Goal: Information Seeking & Learning: Learn about a topic

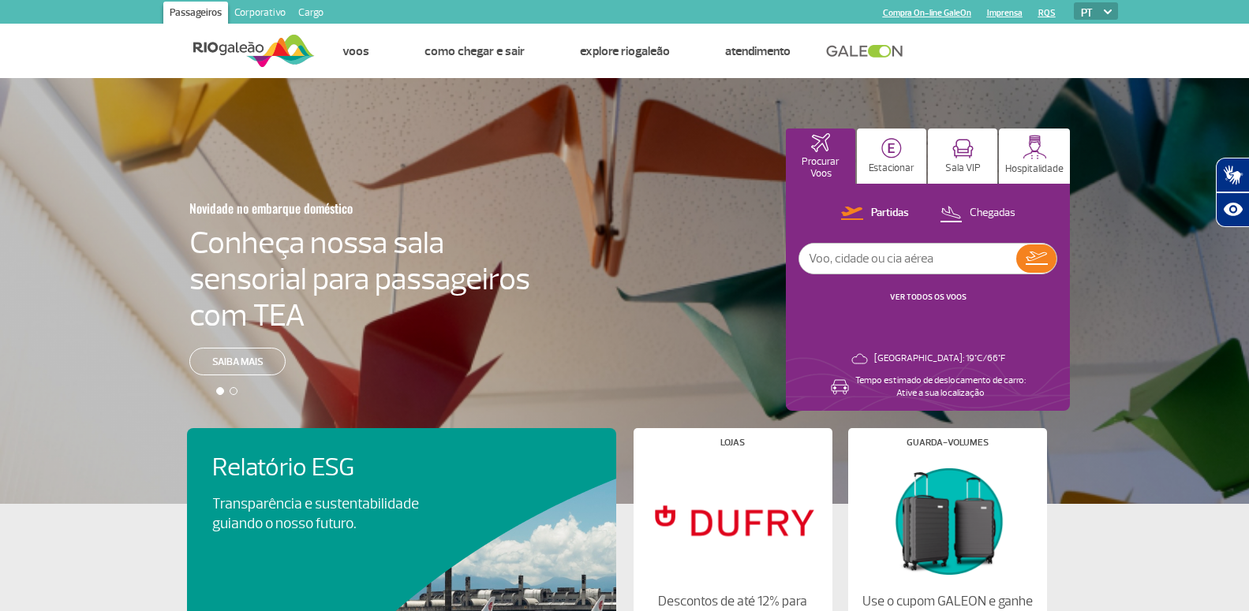
click at [255, 7] on link "Corporativo" at bounding box center [260, 14] width 64 height 25
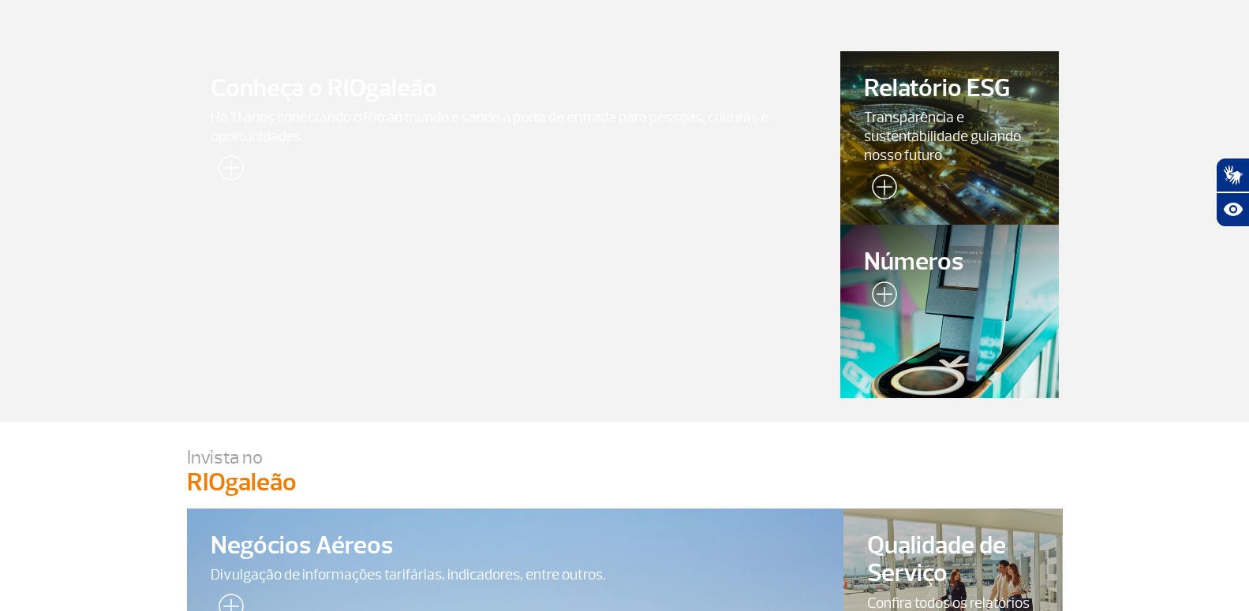
scroll to position [80, 0]
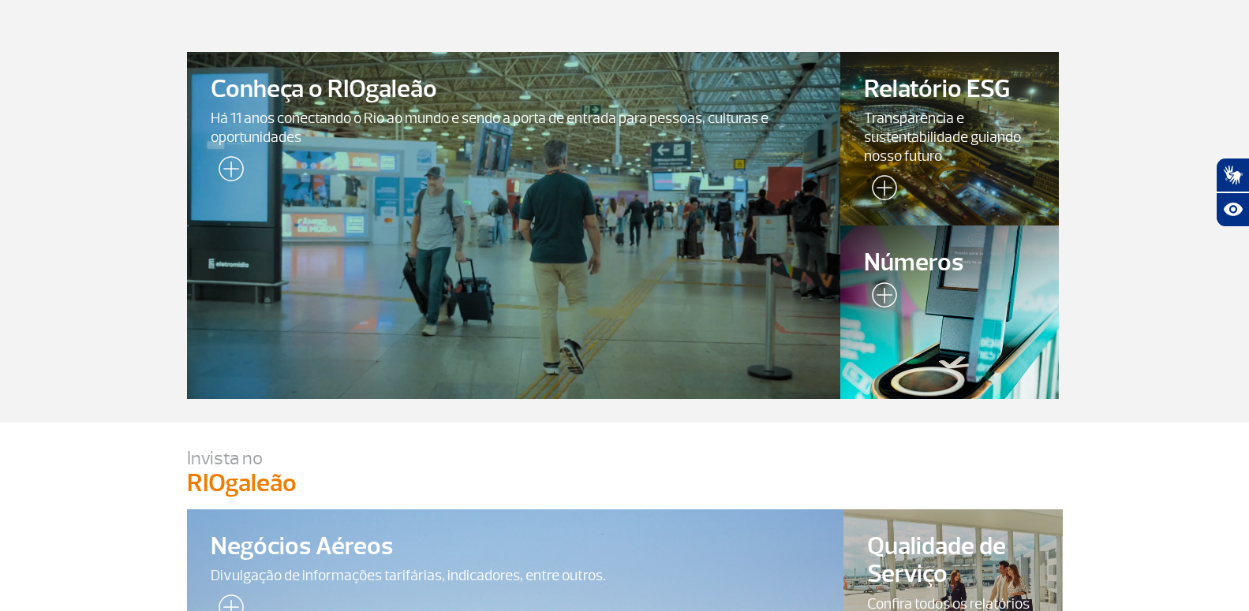
click at [879, 296] on img at bounding box center [880, 298] width 33 height 32
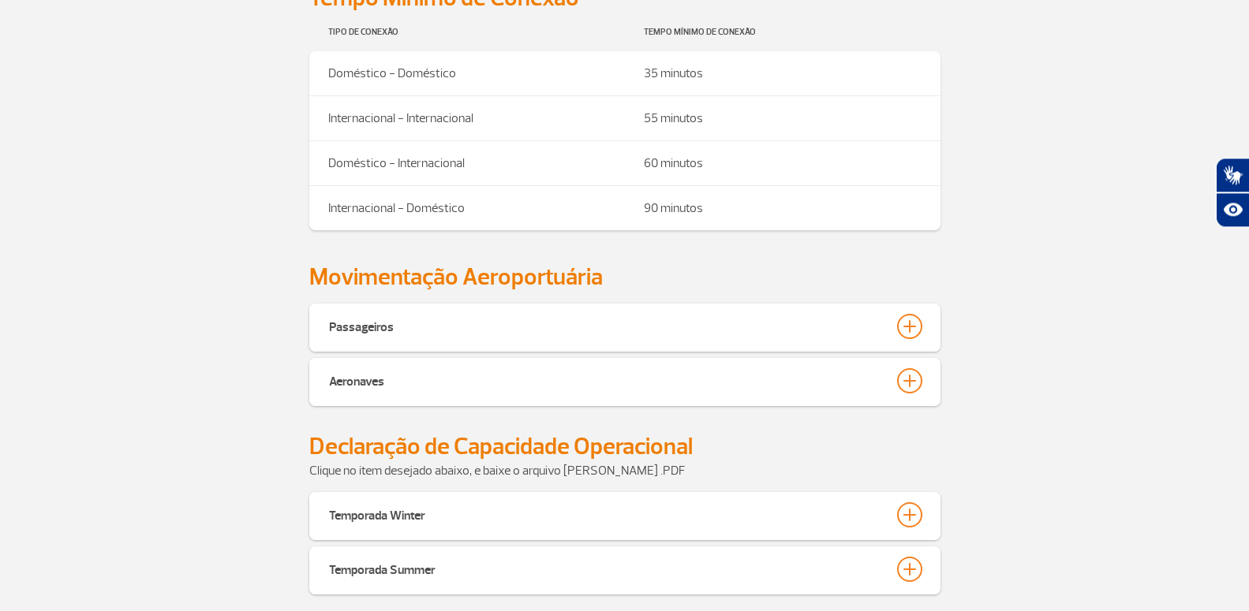
scroll to position [563, 0]
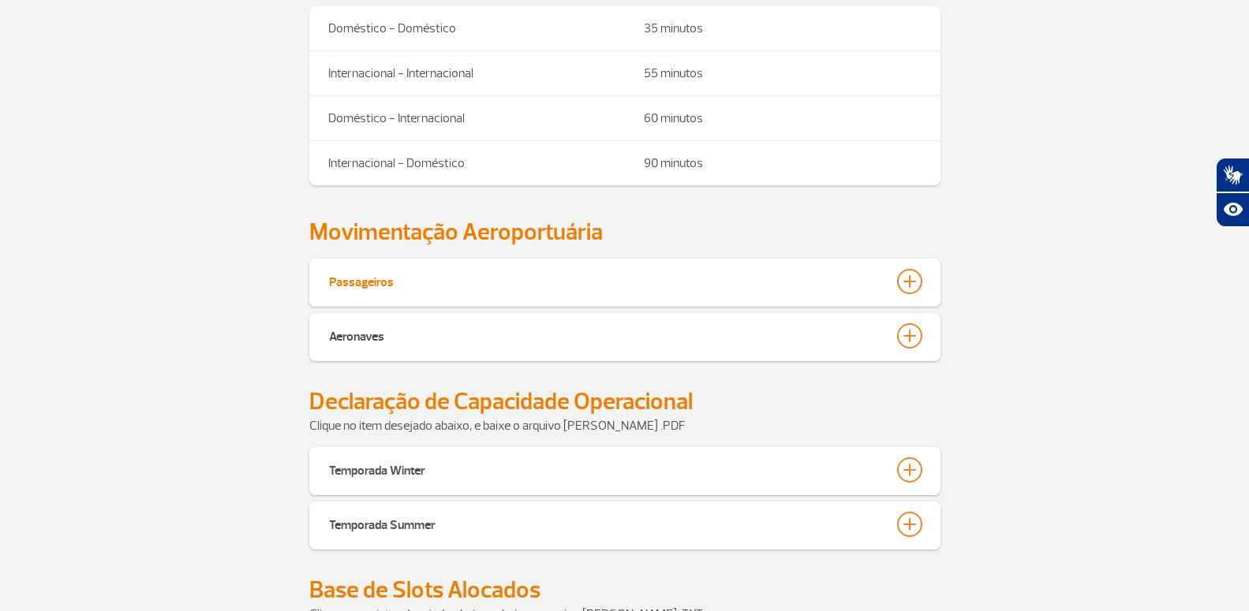
click at [912, 282] on div at bounding box center [909, 281] width 25 height 25
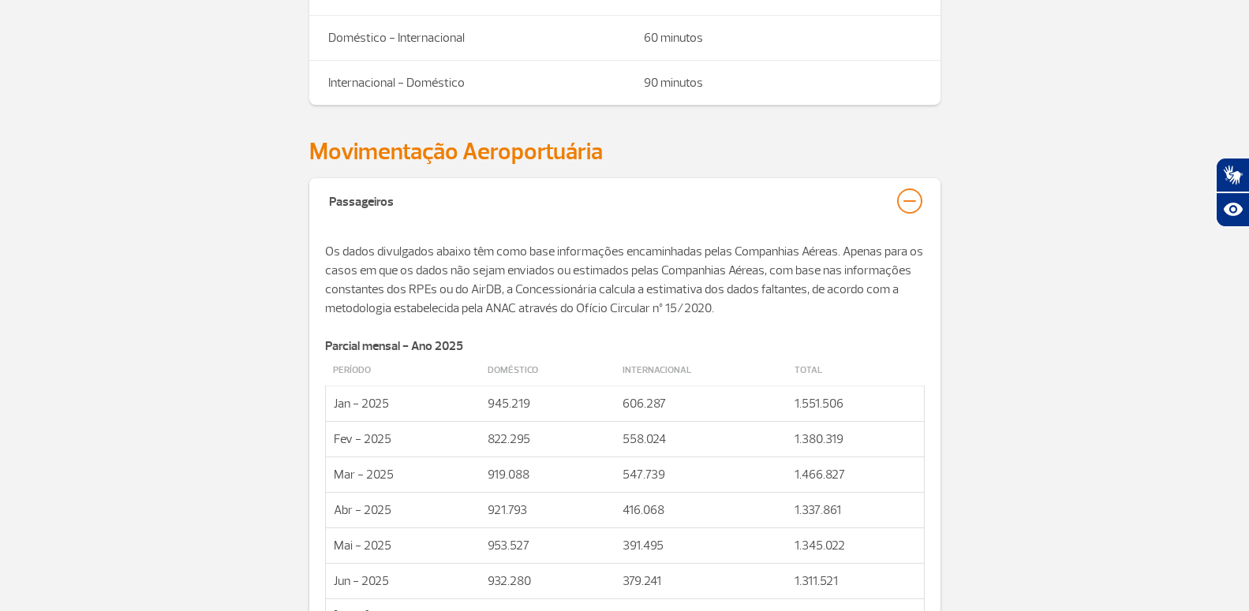
scroll to position [0, 0]
